Goal: Transaction & Acquisition: Purchase product/service

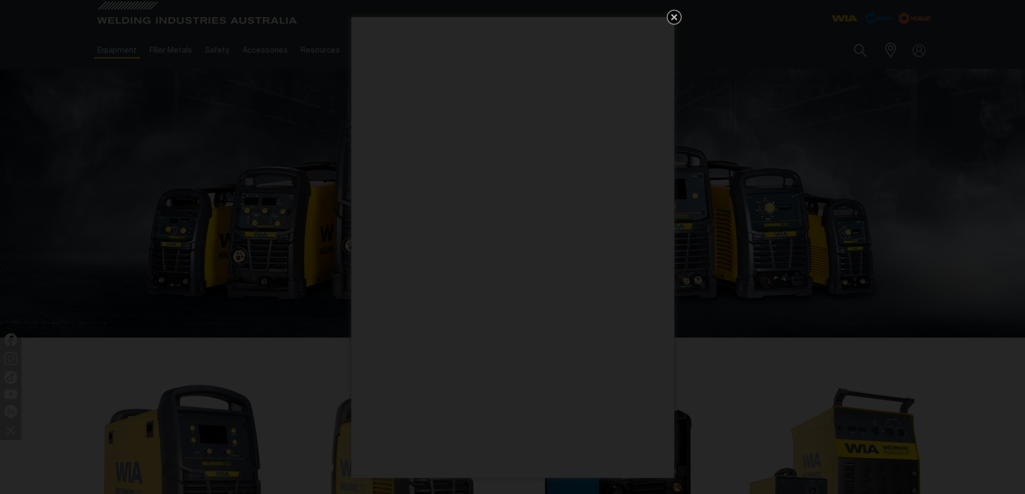
click at [674, 17] on icon "Get 5 WIA Welding Guides Free!" at bounding box center [674, 17] width 6 height 6
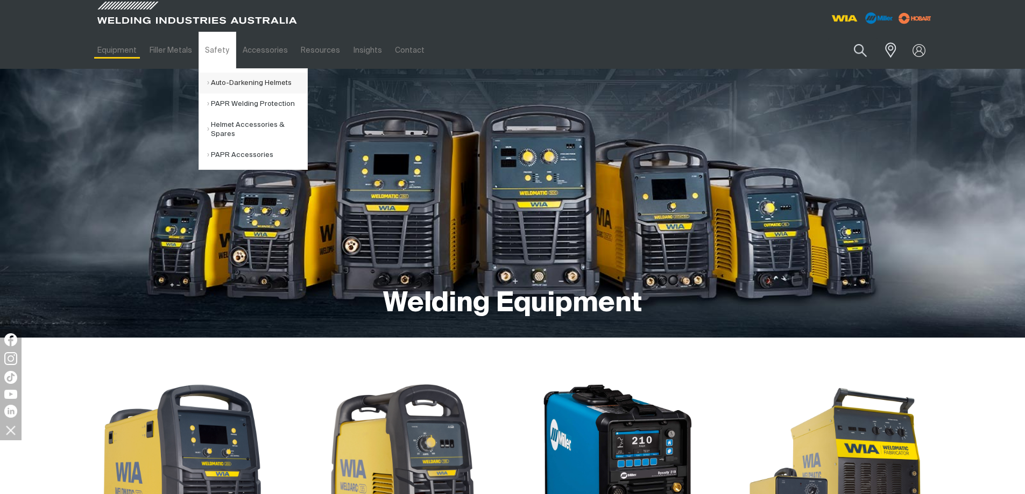
click at [219, 80] on link "Auto-Darkening Helmets" at bounding box center [257, 83] width 100 height 21
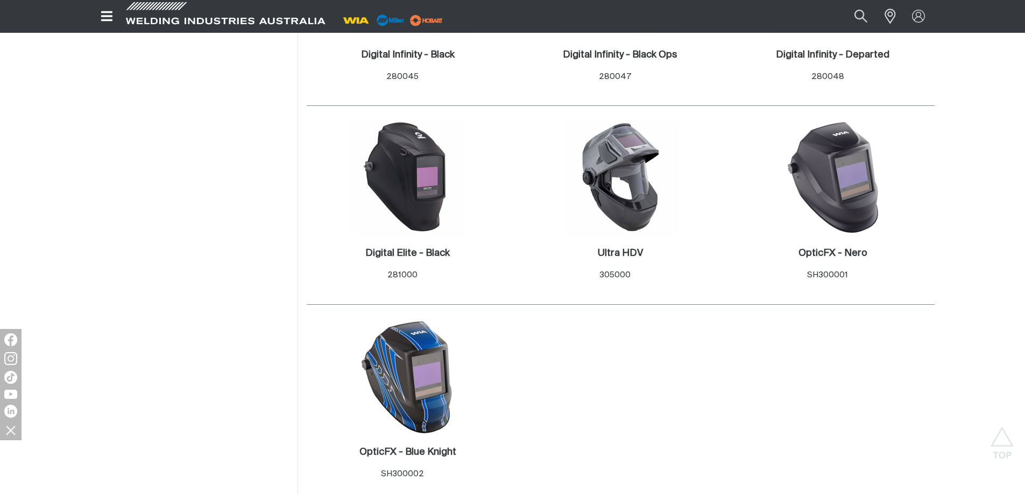
scroll to position [699, 0]
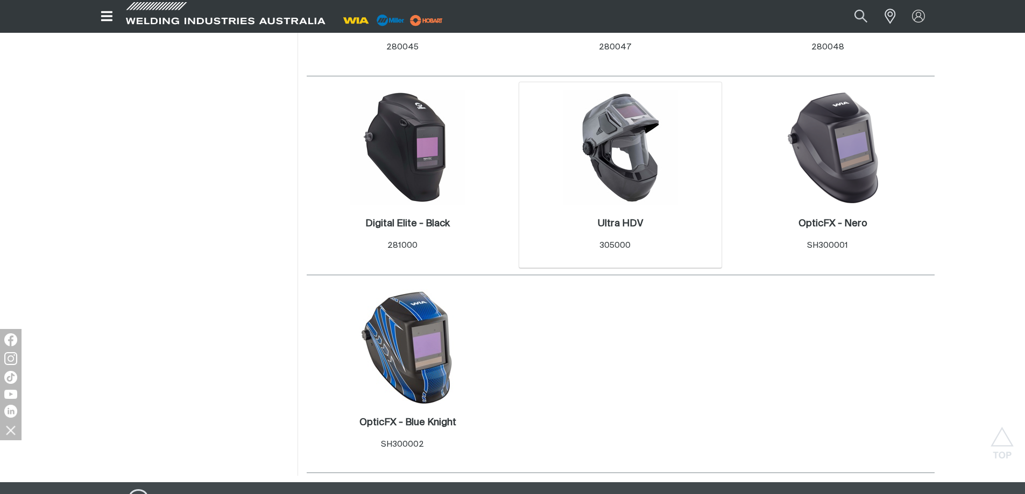
click at [632, 174] on img at bounding box center [620, 147] width 115 height 115
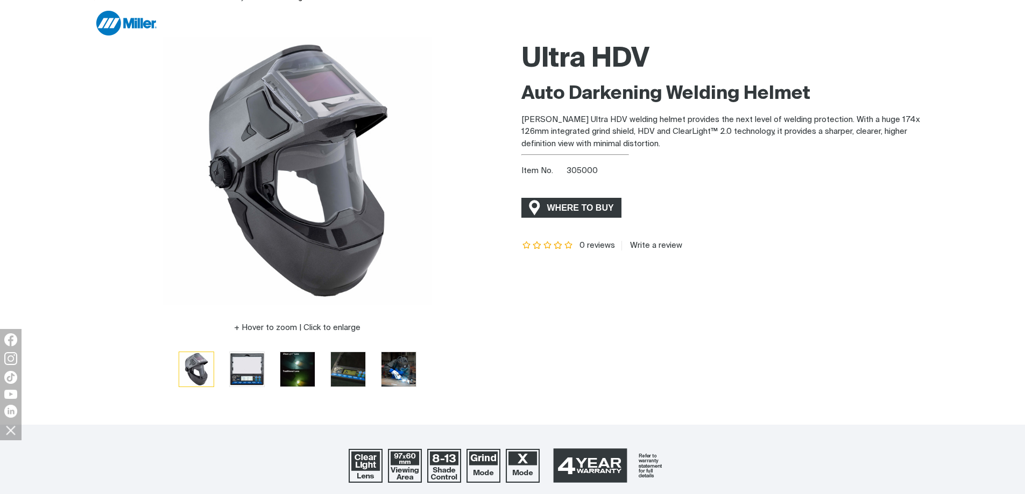
scroll to position [54, 0]
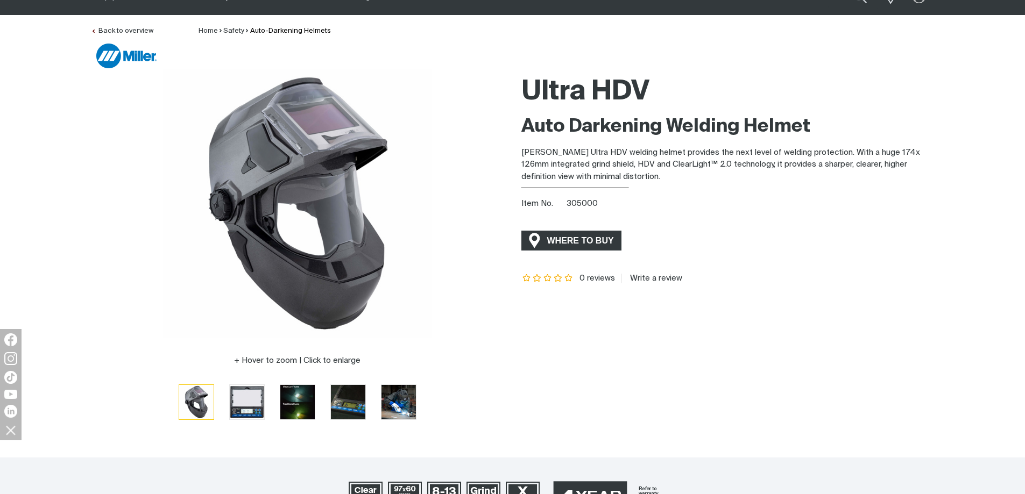
click at [585, 244] on span "WHERE TO BUY" at bounding box center [580, 240] width 81 height 17
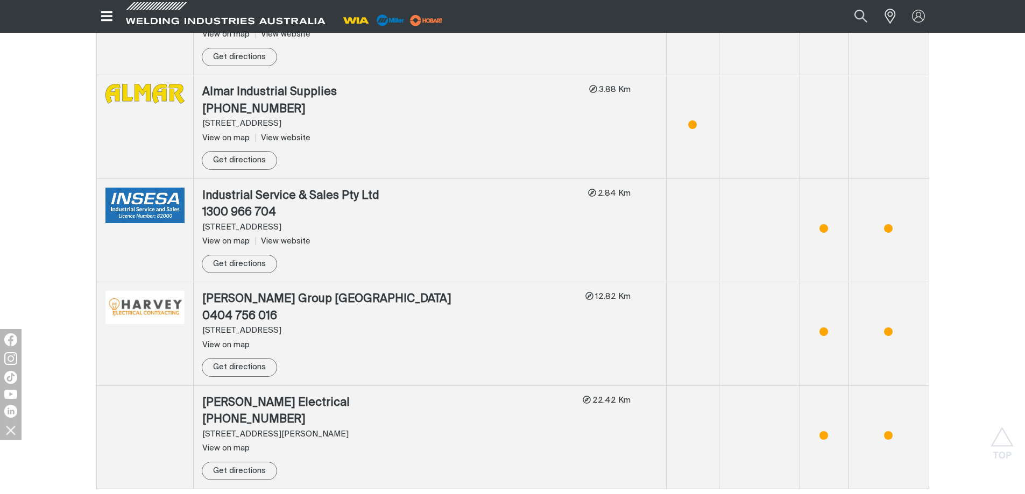
scroll to position [1076, 0]
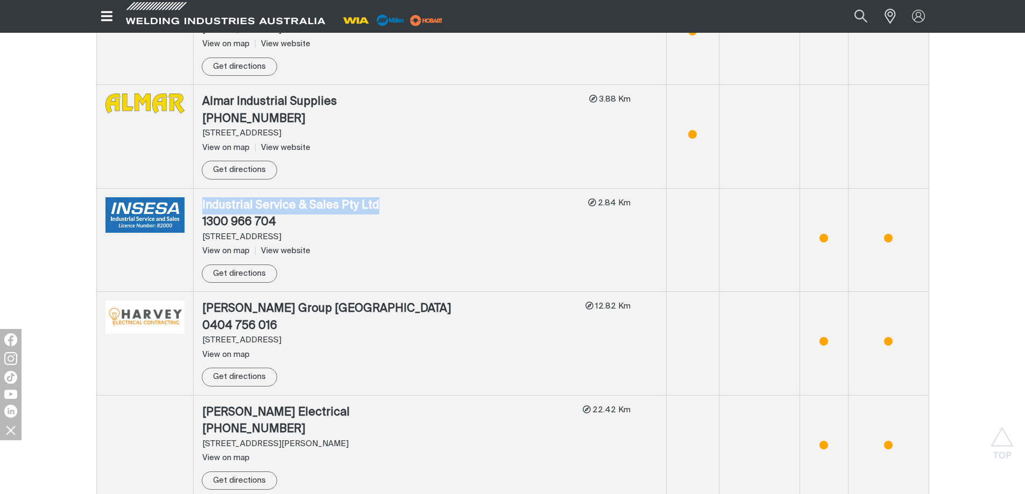
drag, startPoint x: 202, startPoint y: 190, endPoint x: 376, endPoint y: 188, distance: 173.7
click at [376, 197] on div "Industrial Service & Sales Pty Ltd" at bounding box center [390, 205] width 377 height 17
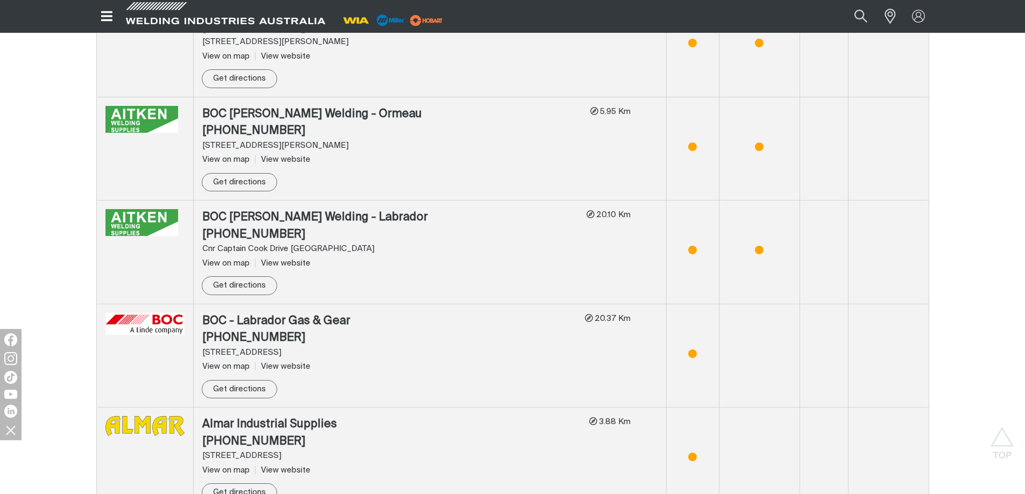
scroll to position [699, 0]
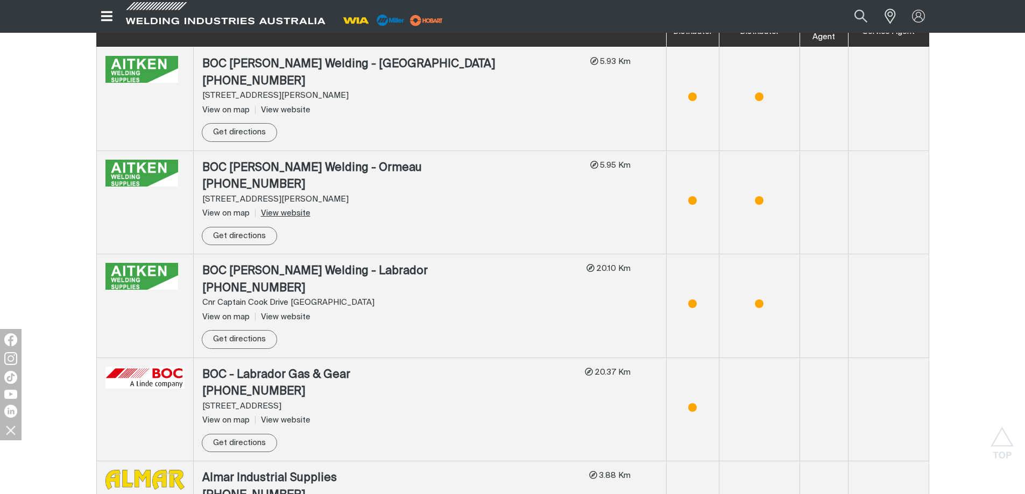
click at [286, 209] on link "View website" at bounding box center [282, 213] width 55 height 8
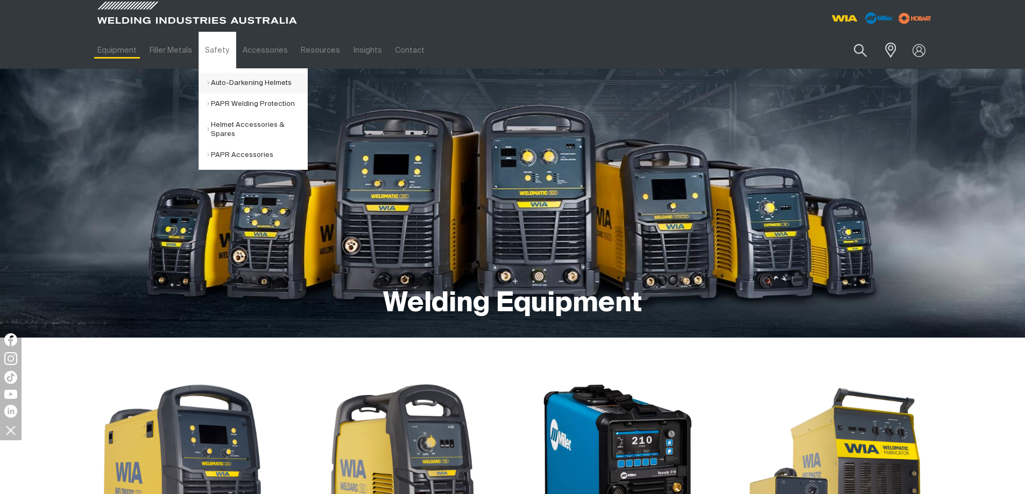
click at [235, 81] on link "Auto-Darkening Helmets" at bounding box center [257, 83] width 100 height 21
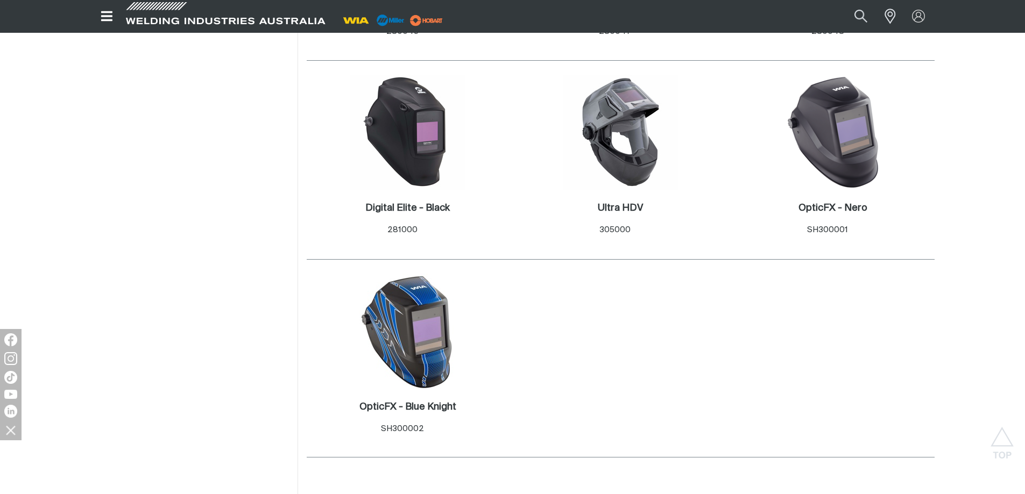
scroll to position [753, 0]
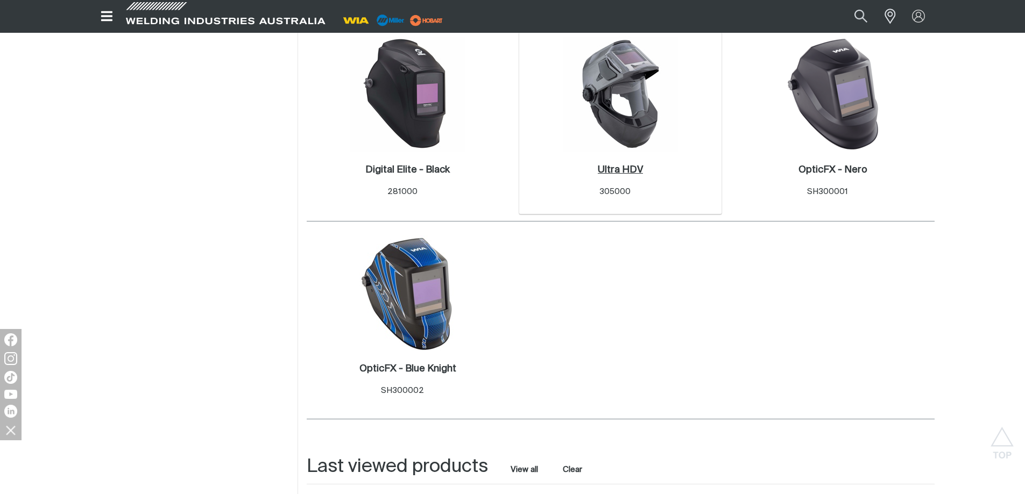
click at [617, 169] on h2 "Ultra HDV ." at bounding box center [620, 170] width 45 height 10
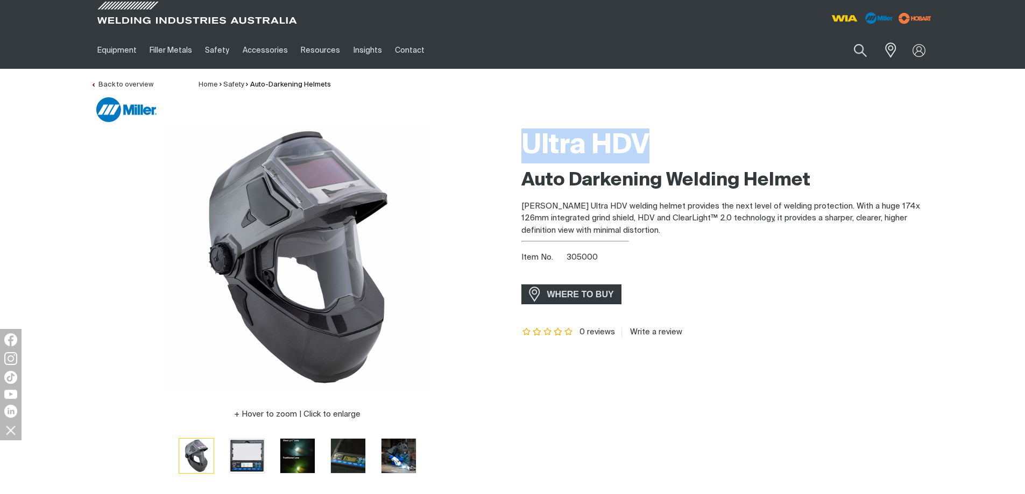
drag, startPoint x: 524, startPoint y: 140, endPoint x: 662, endPoint y: 140, distance: 137.7
click at [662, 140] on h1 "Ultra HDV" at bounding box center [727, 146] width 413 height 35
